Goal: Find specific page/section: Find specific page/section

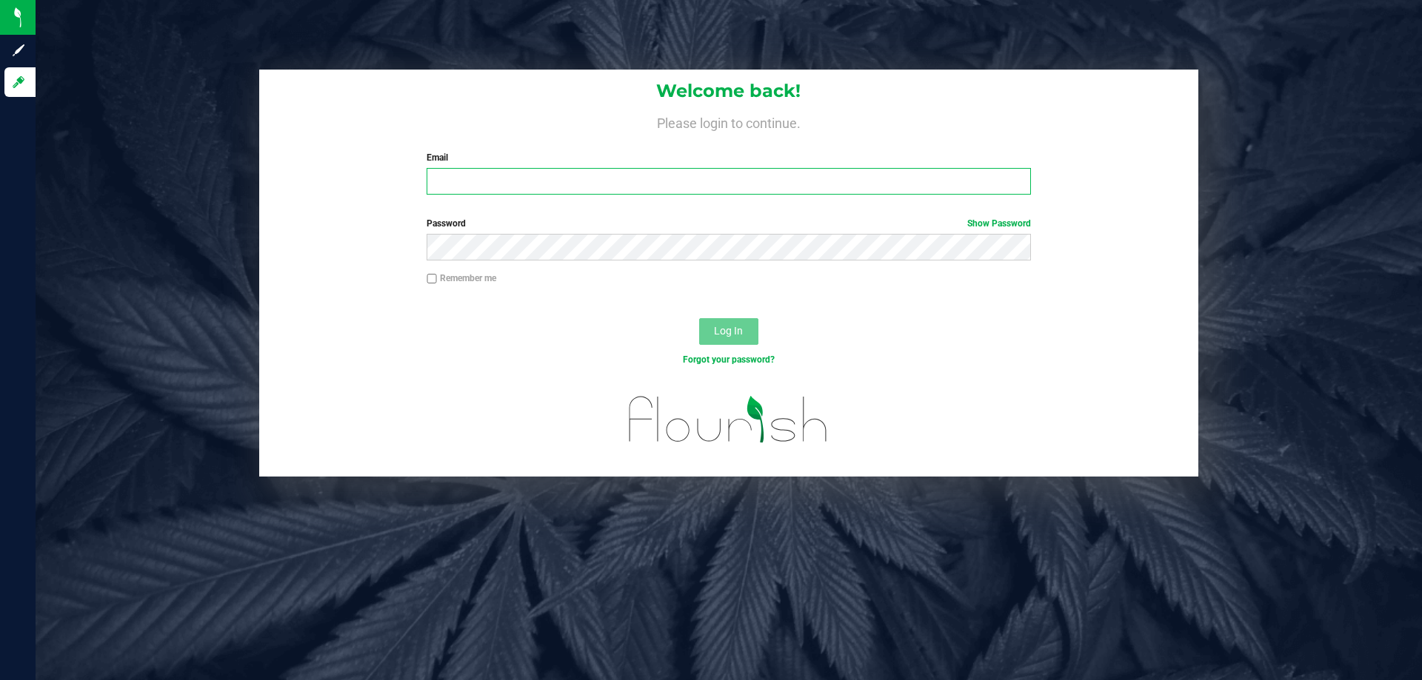
click at [501, 187] on input "Email" at bounding box center [728, 181] width 603 height 27
type input "[EMAIL_ADDRESS][DOMAIN_NAME]"
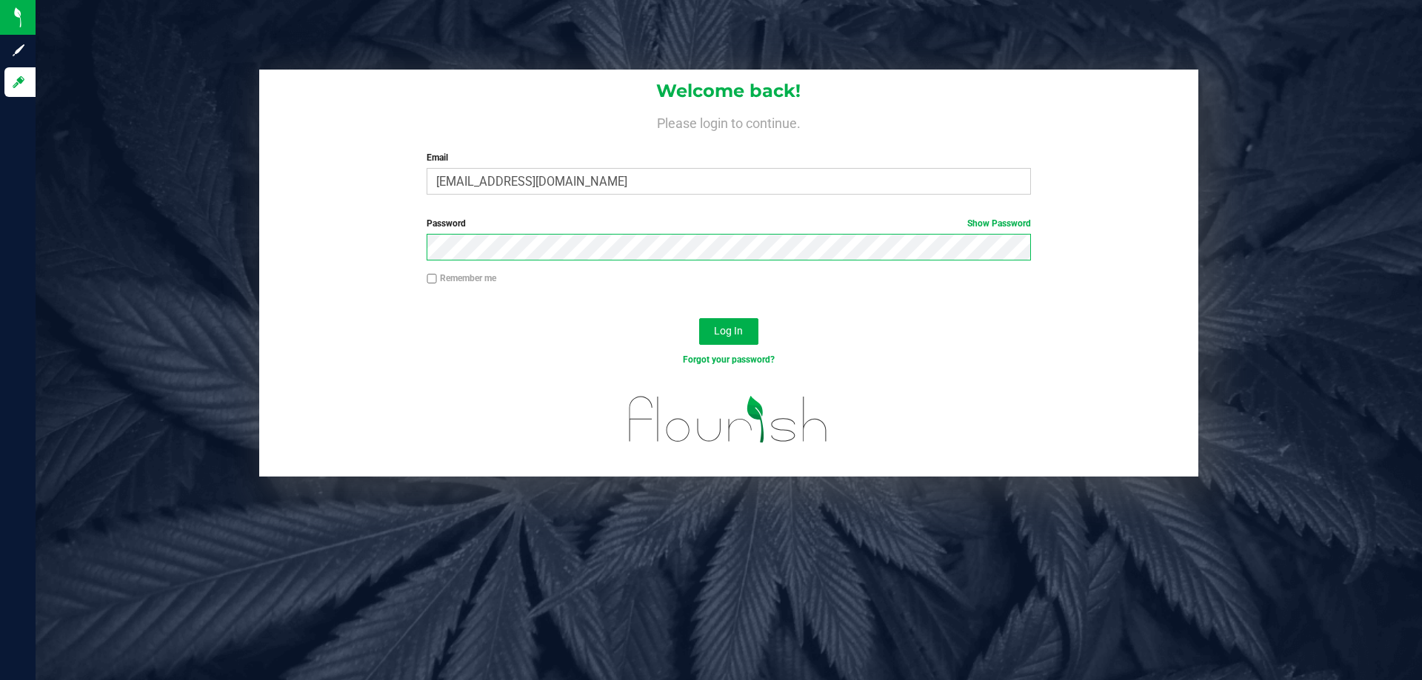
click at [699, 318] on button "Log In" at bounding box center [728, 331] width 59 height 27
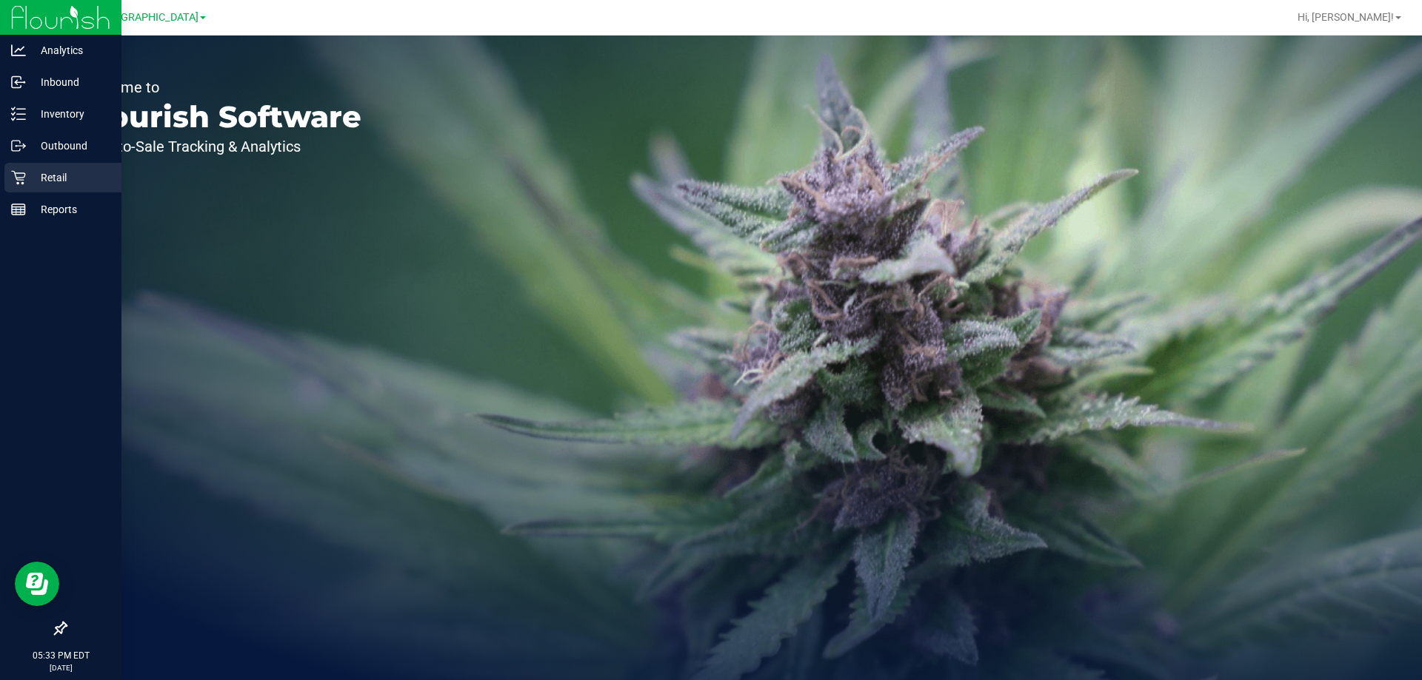
click at [83, 186] on p "Retail" at bounding box center [70, 178] width 89 height 18
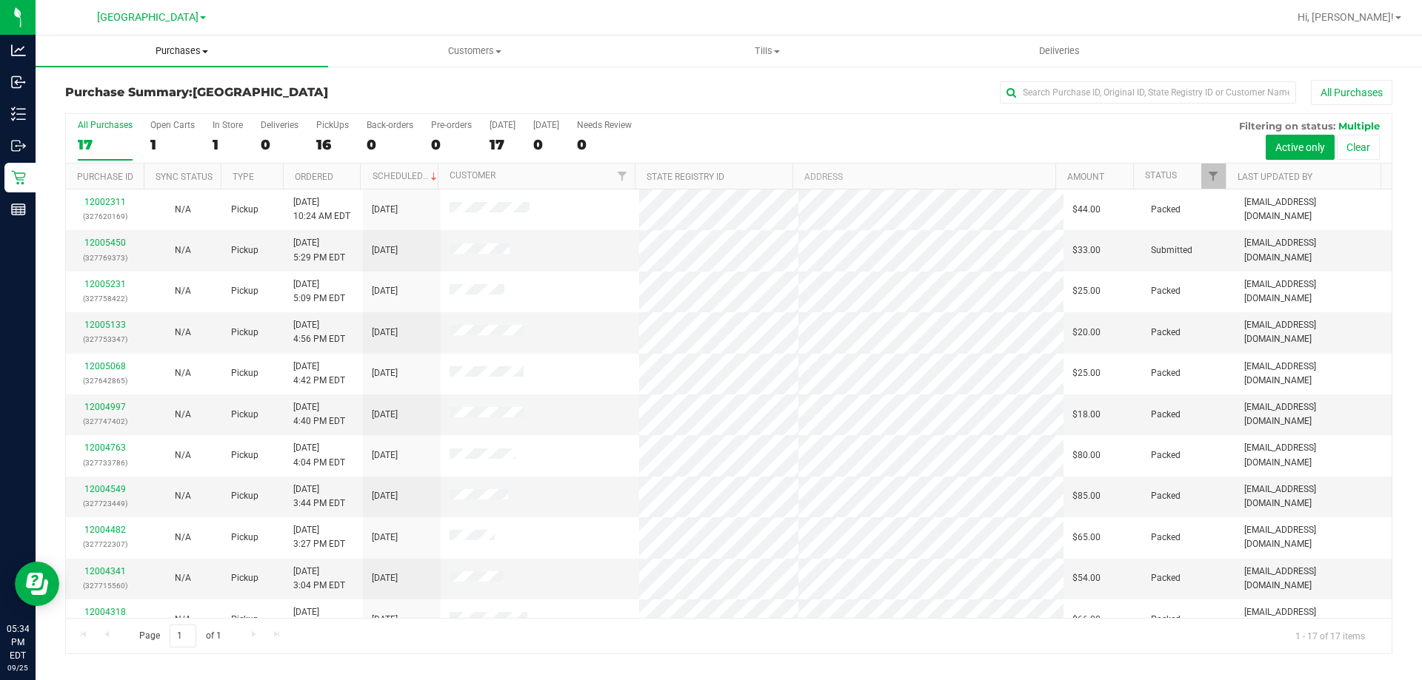
click at [211, 54] on span "Purchases" at bounding box center [182, 50] width 292 height 13
click at [170, 104] on li "Fulfillment" at bounding box center [182, 107] width 292 height 18
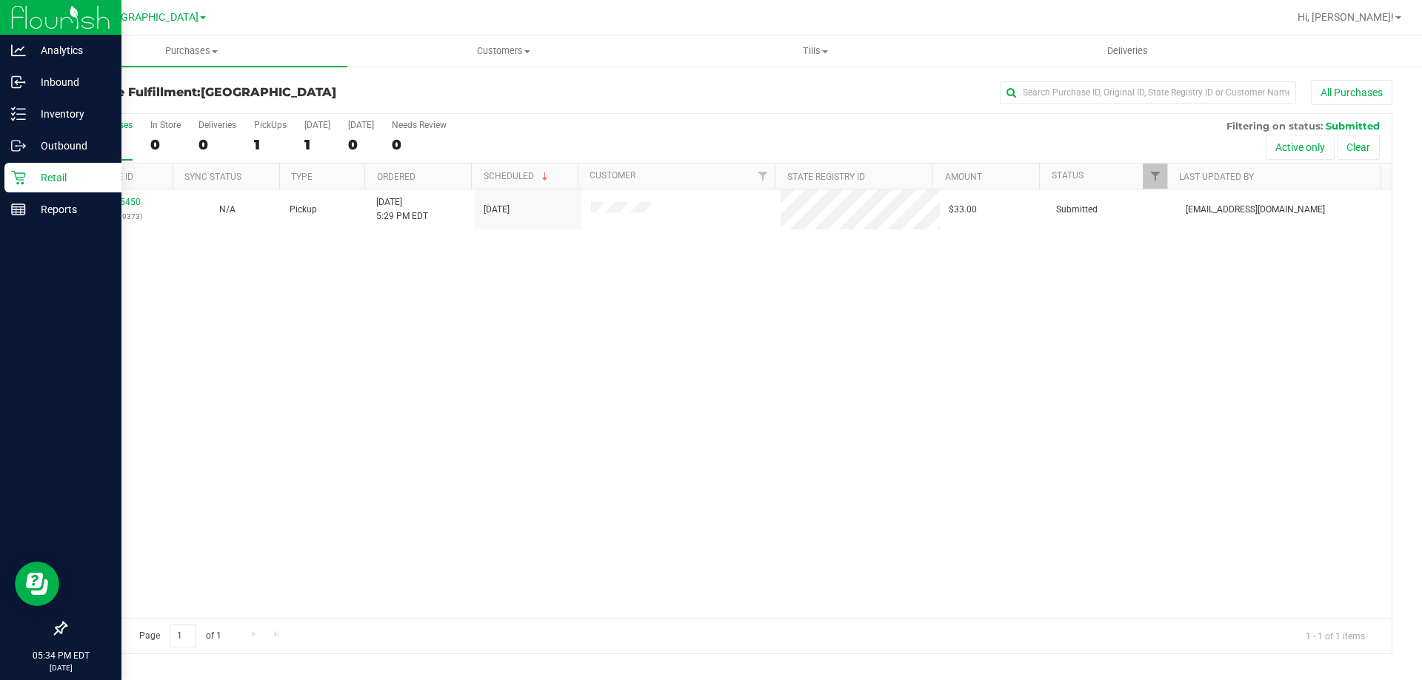
click at [45, 178] on p "Retail" at bounding box center [70, 178] width 89 height 18
